Goal: Task Accomplishment & Management: Use online tool/utility

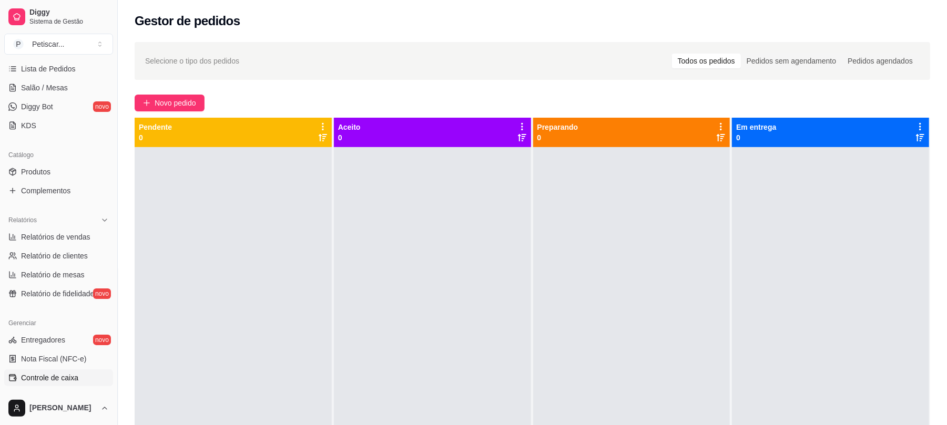
scroll to position [173, 0]
click at [61, 383] on link "Controle de caixa" at bounding box center [58, 377] width 109 height 17
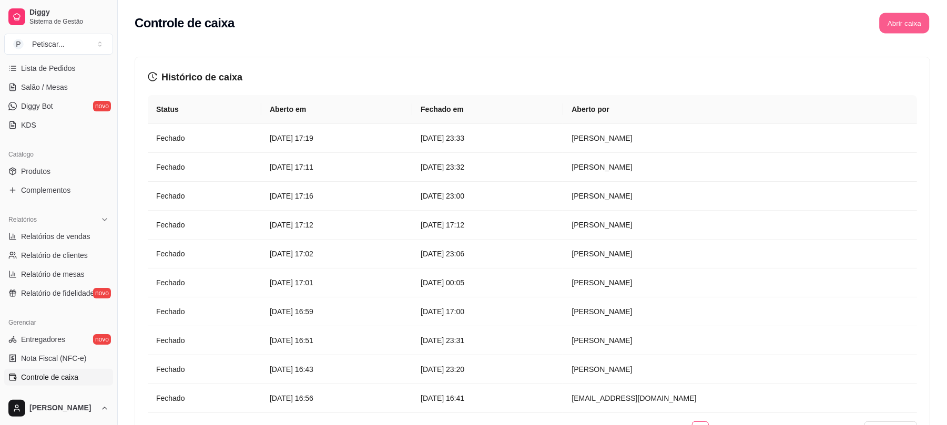
click at [913, 17] on button "Abrir caixa" at bounding box center [904, 23] width 50 height 21
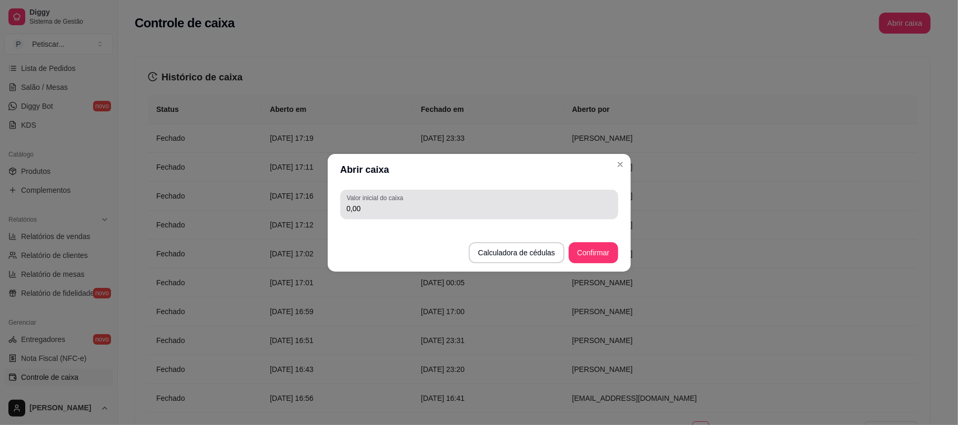
click at [470, 200] on div "0,00" at bounding box center [479, 204] width 265 height 21
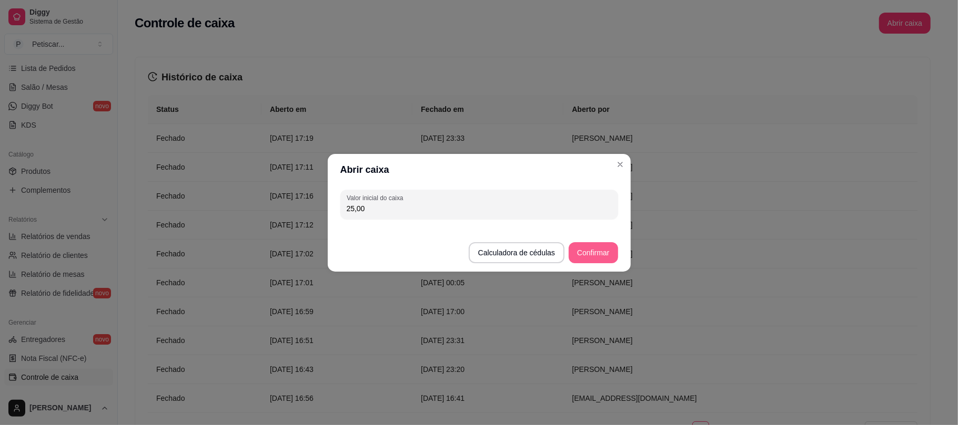
type input "25,00"
click at [594, 247] on button "Confirmar" at bounding box center [593, 252] width 48 height 21
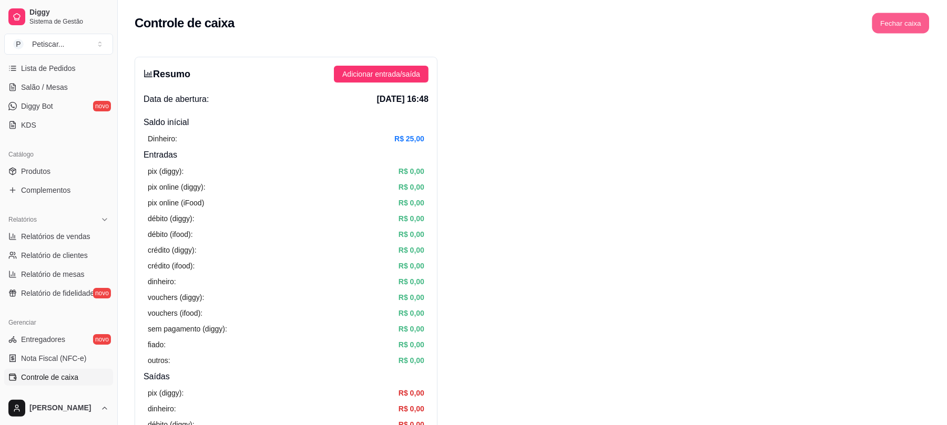
click at [900, 27] on button "Fechar caixa" at bounding box center [900, 23] width 57 height 21
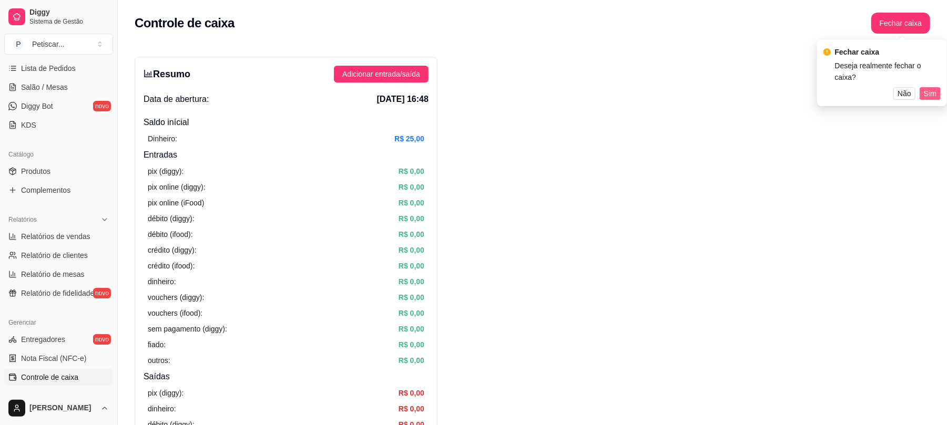
click at [920, 87] on button "Sim" at bounding box center [930, 93] width 21 height 13
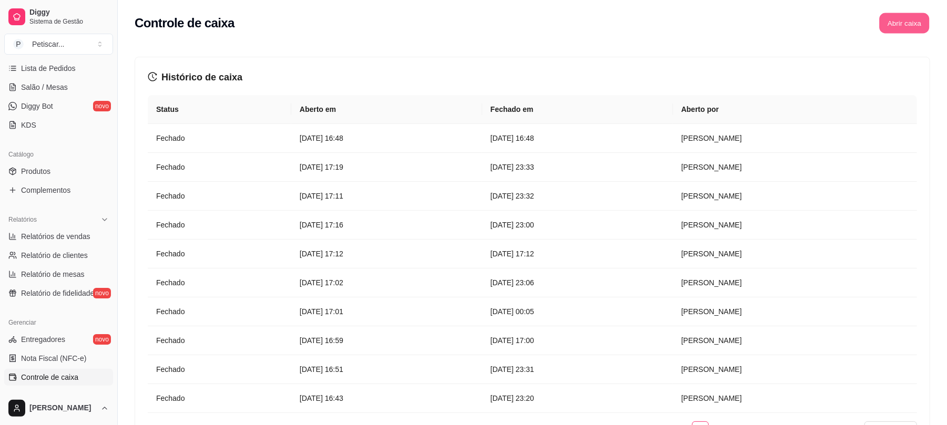
click at [891, 23] on button "Abrir caixa" at bounding box center [904, 23] width 50 height 21
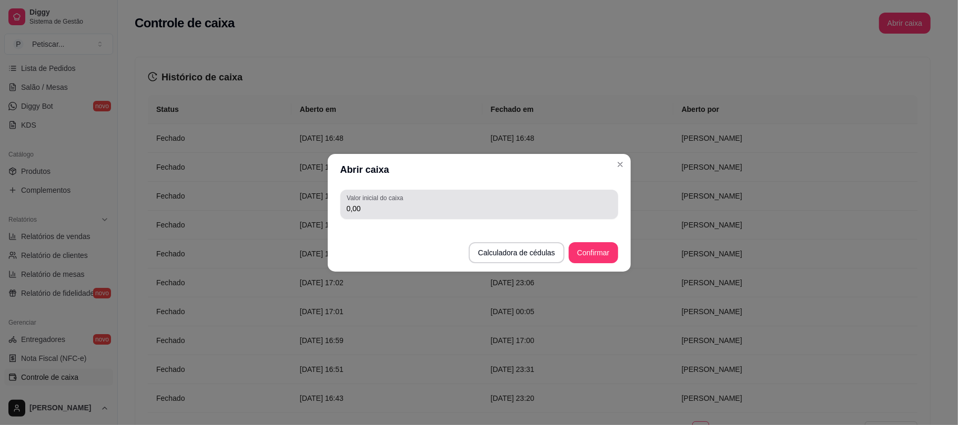
click at [523, 200] on div "0,00" at bounding box center [479, 204] width 265 height 21
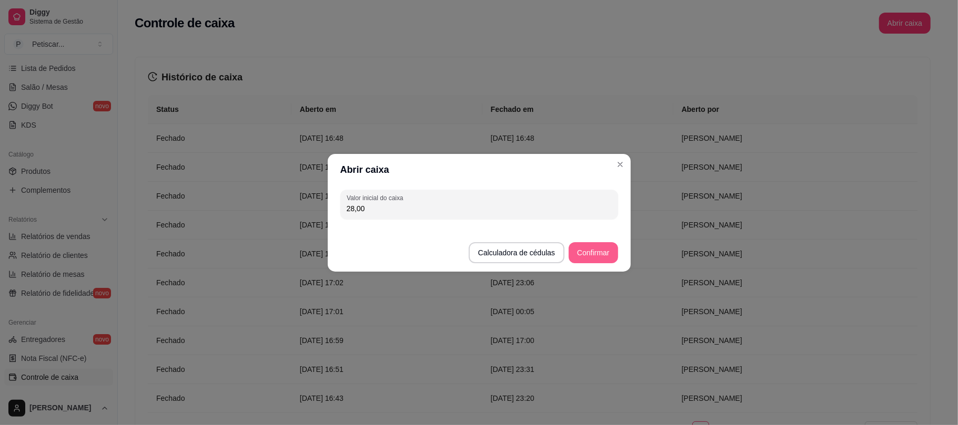
type input "28,00"
click at [604, 261] on button "Confirmar" at bounding box center [593, 252] width 48 height 21
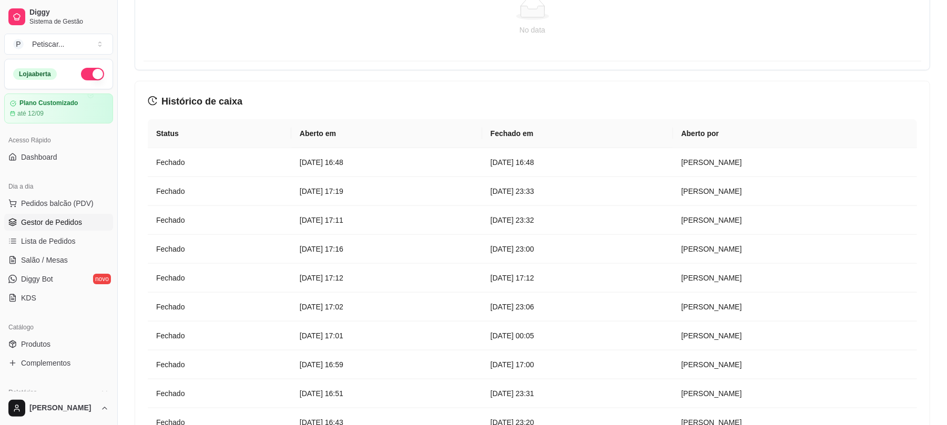
click at [57, 218] on span "Gestor de Pedidos" at bounding box center [51, 222] width 61 height 11
